Goal: Use online tool/utility: Utilize a website feature to perform a specific function

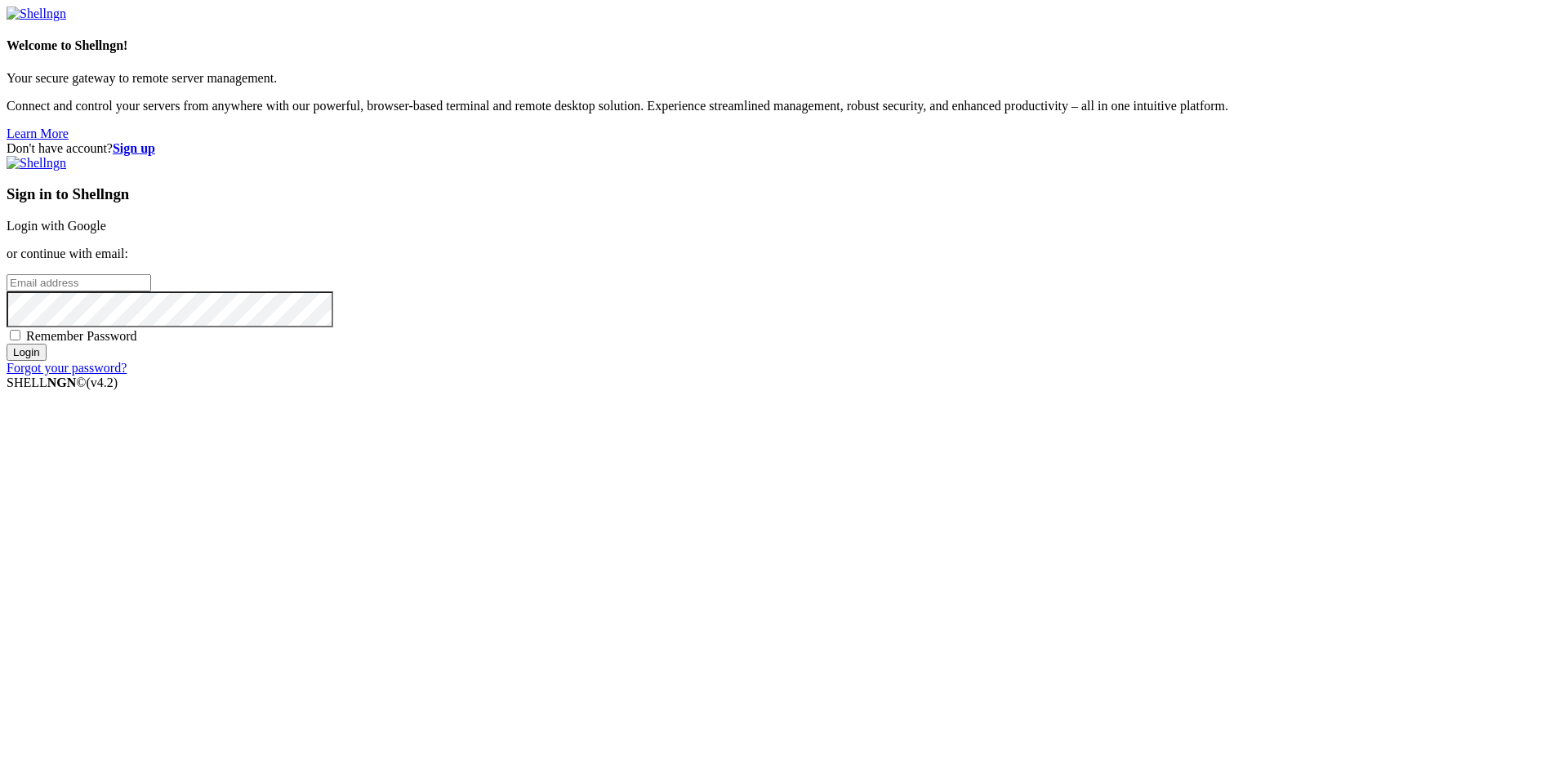
click at [106, 233] on link "Login with Google" at bounding box center [56, 226] width 99 height 14
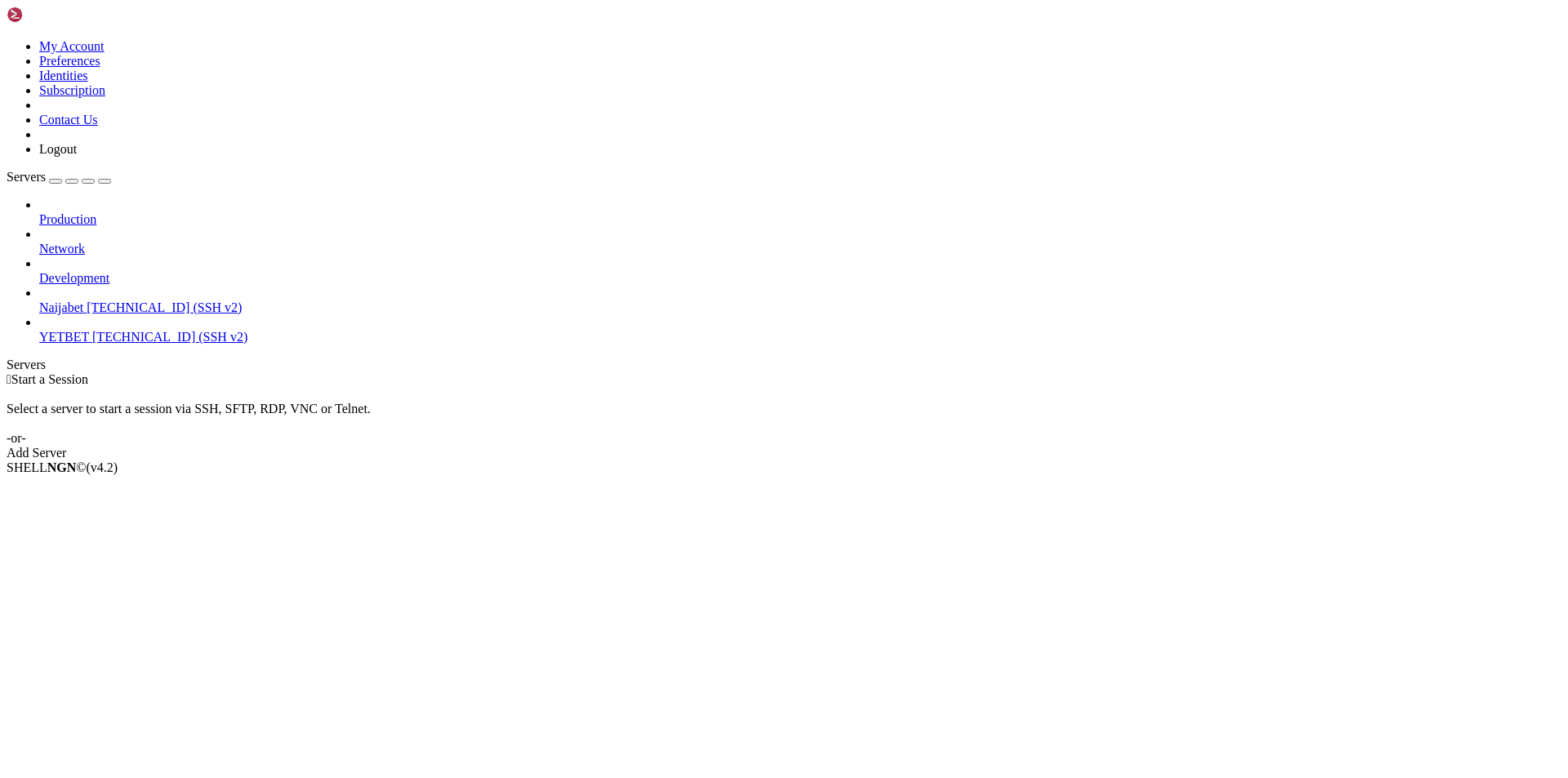
click at [89, 330] on span "YETBET" at bounding box center [63, 337] width 50 height 14
click at [103, 330] on span "[TECHNICAL_ID] (SSH v2)" at bounding box center [169, 337] width 155 height 14
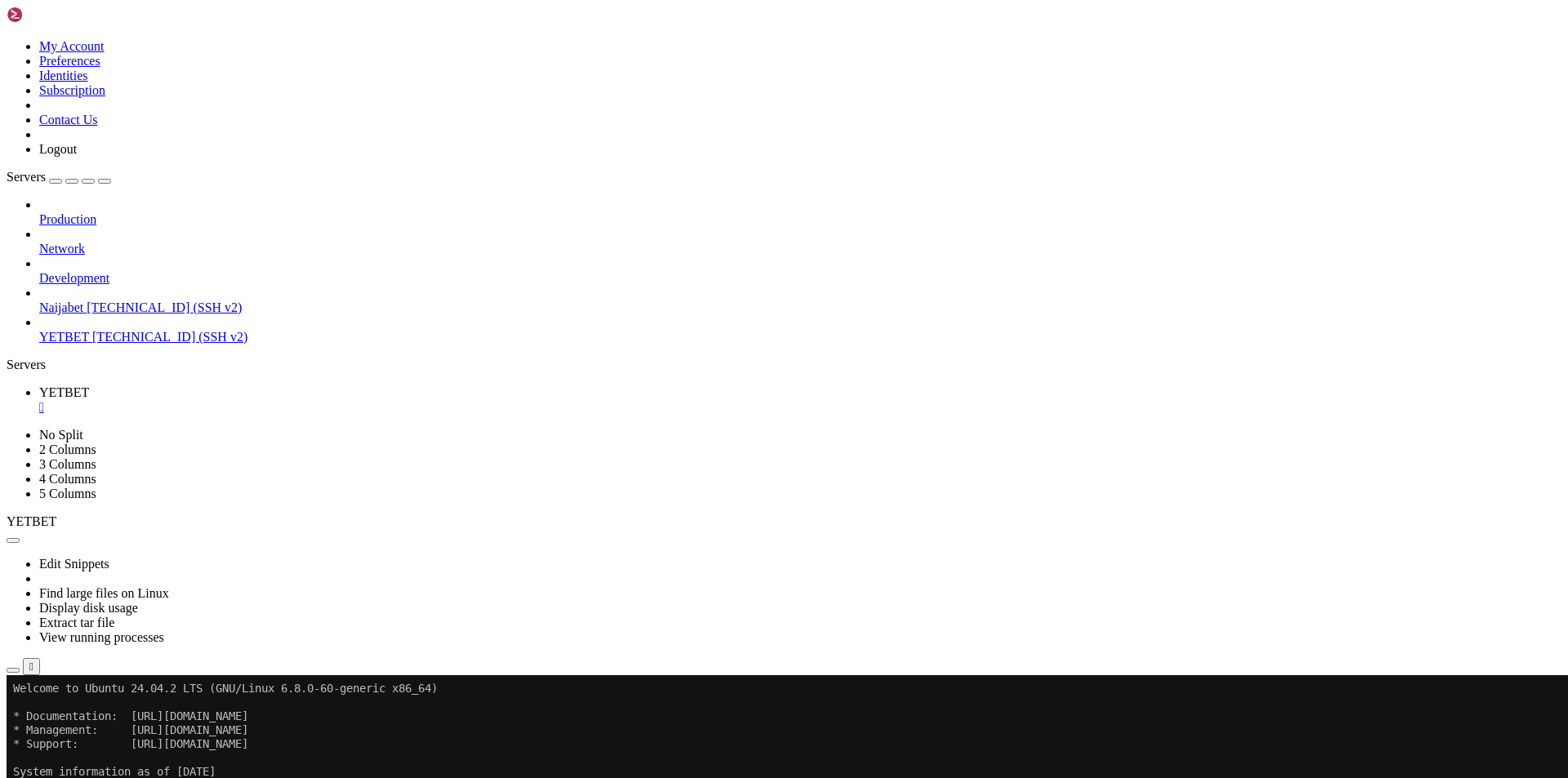
drag, startPoint x: 1281, startPoint y: 1011, endPoint x: 755, endPoint y: 1004, distance: 526.0
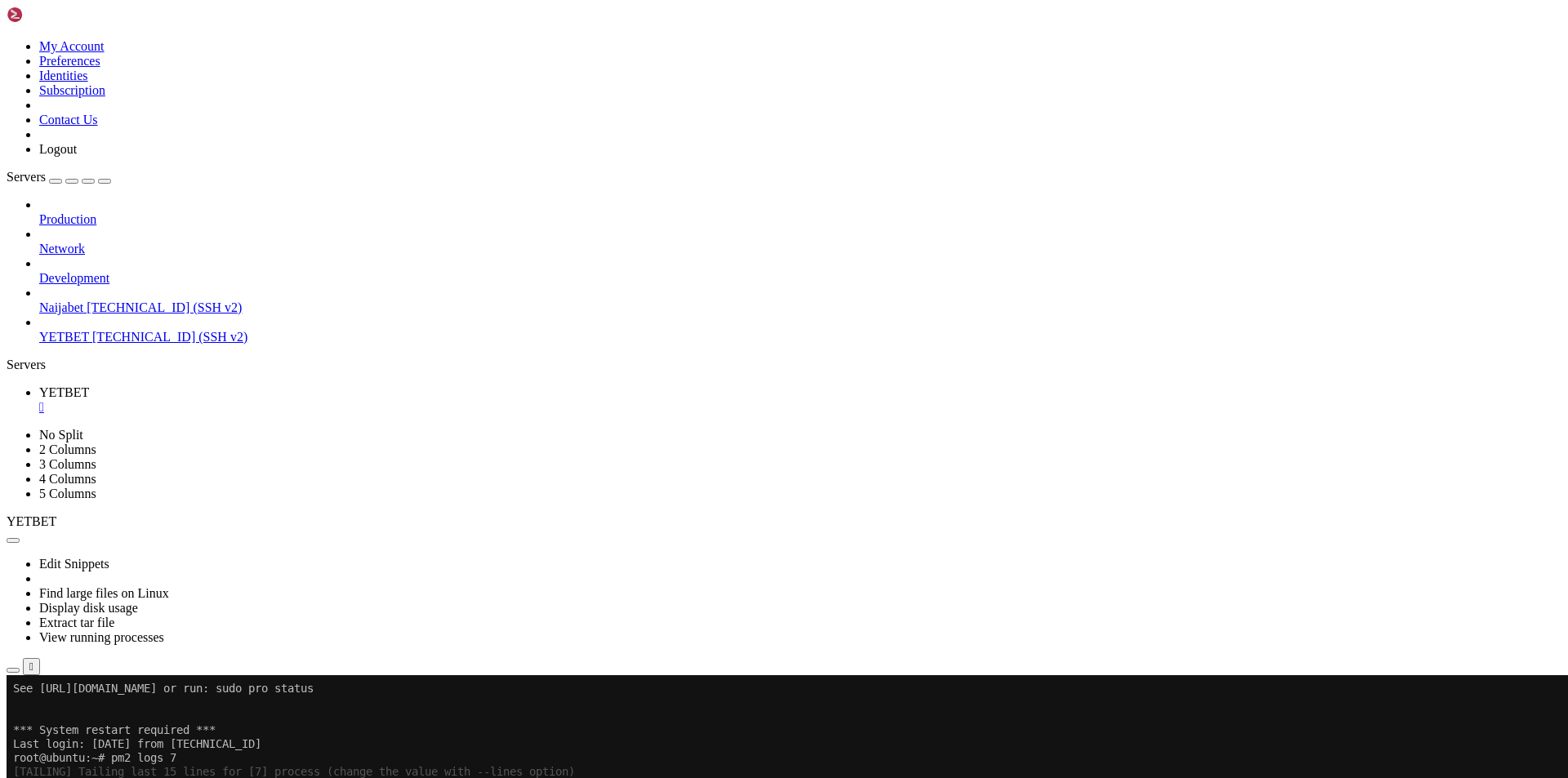
drag, startPoint x: 718, startPoint y: 1004, endPoint x: 1248, endPoint y: 1010, distance: 530.0
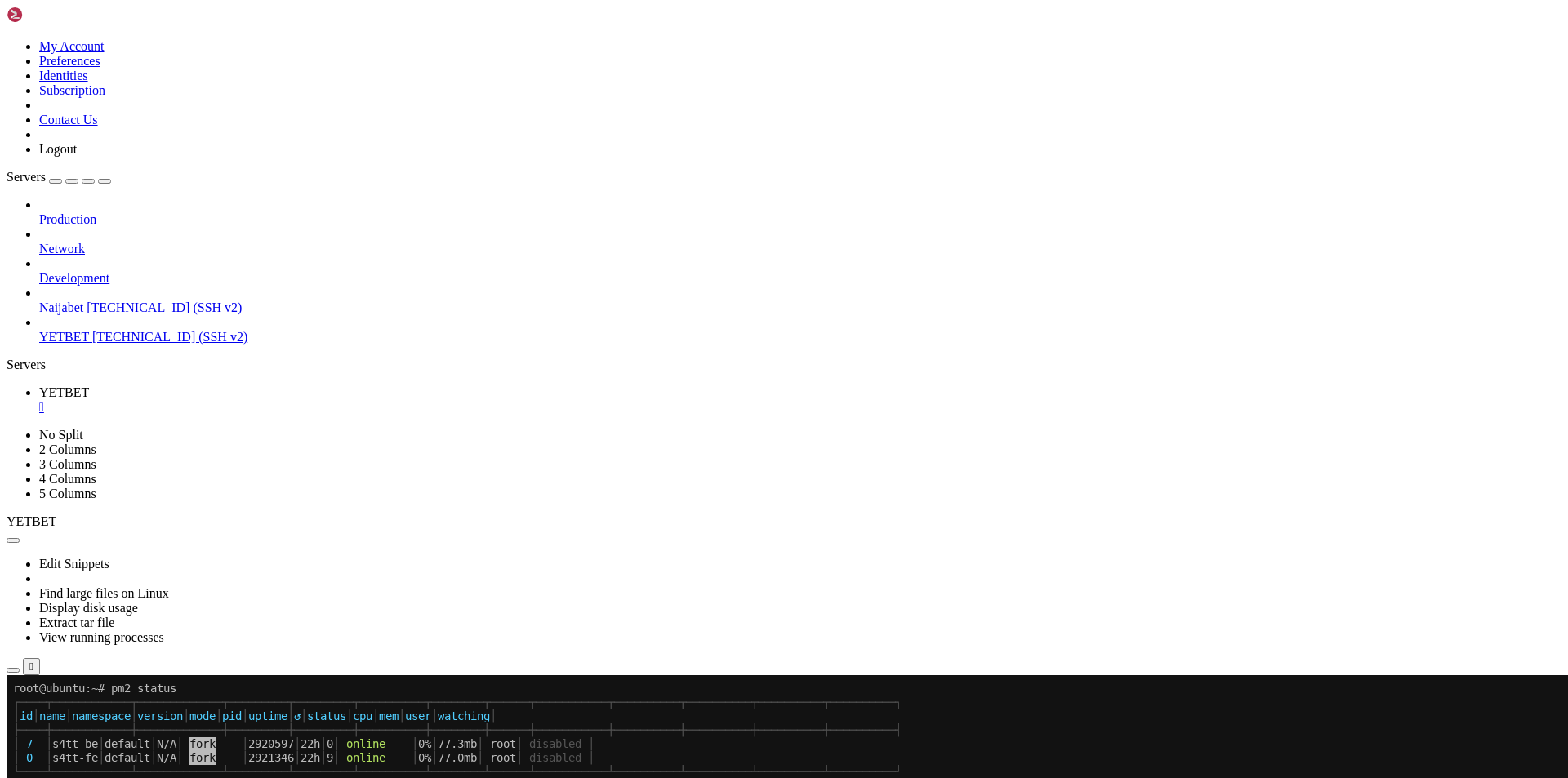
scroll to position [180, 0]
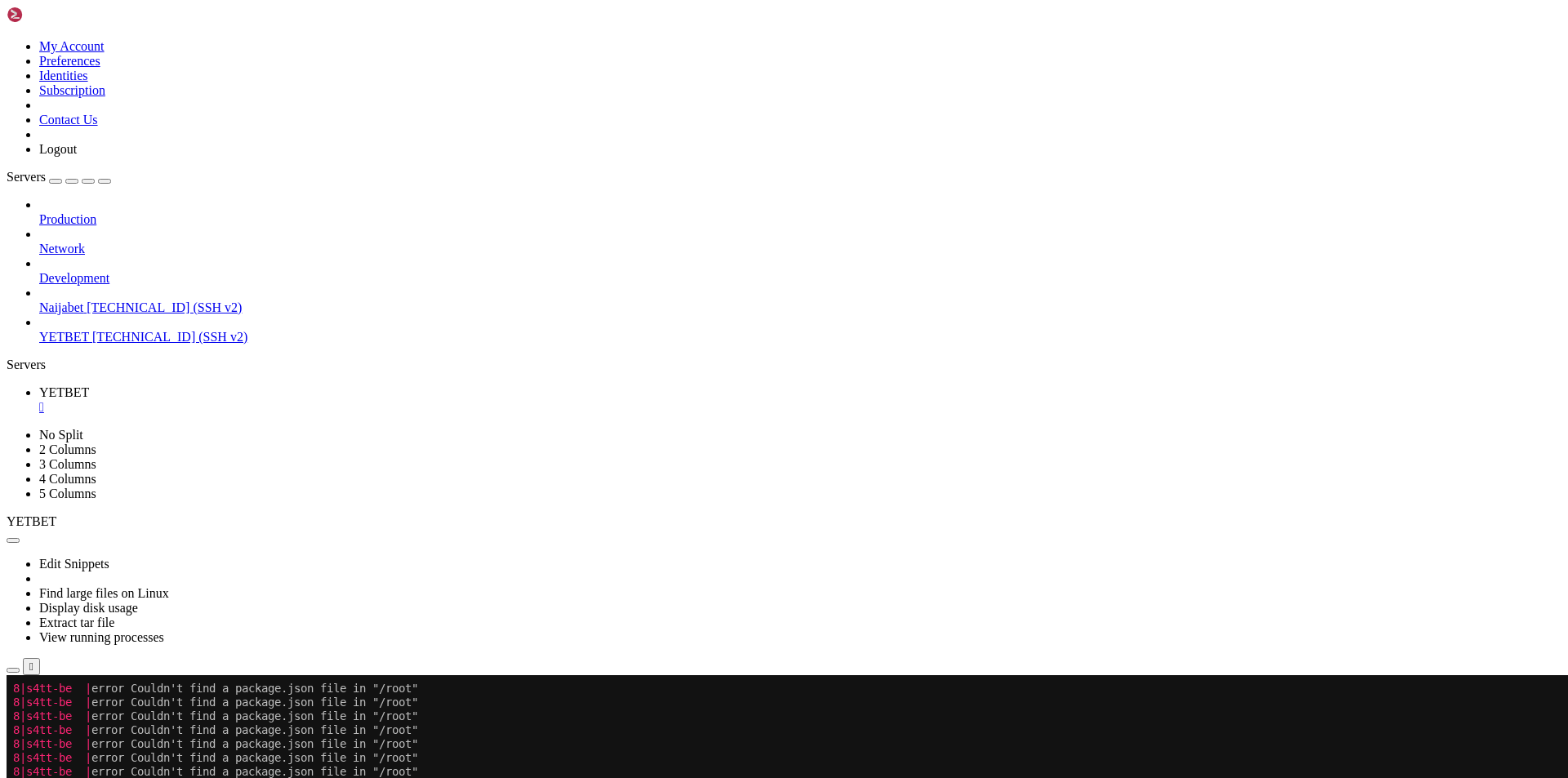
scroll to position [694, 0]
